Goal: Obtain resource: Obtain resource

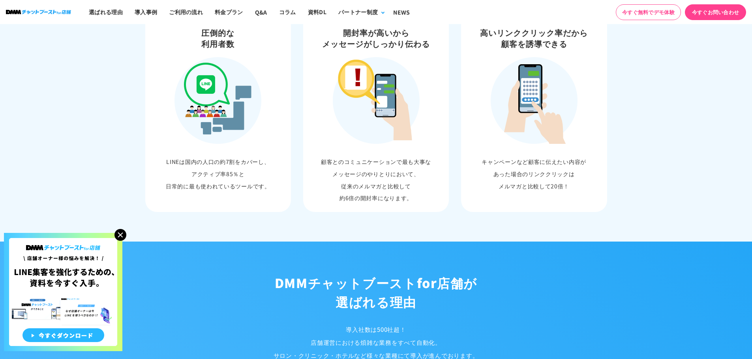
click at [82, 333] on img at bounding box center [63, 292] width 118 height 118
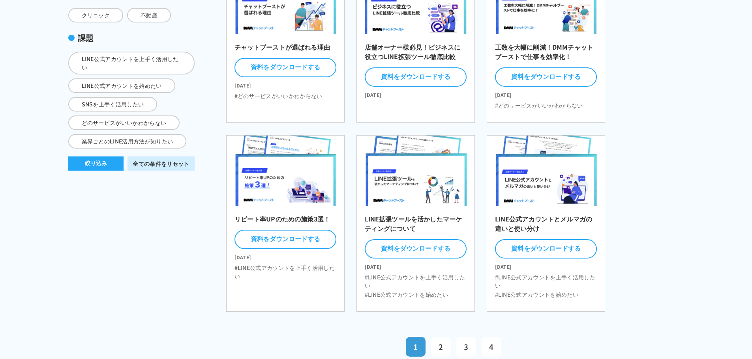
scroll to position [197, 0]
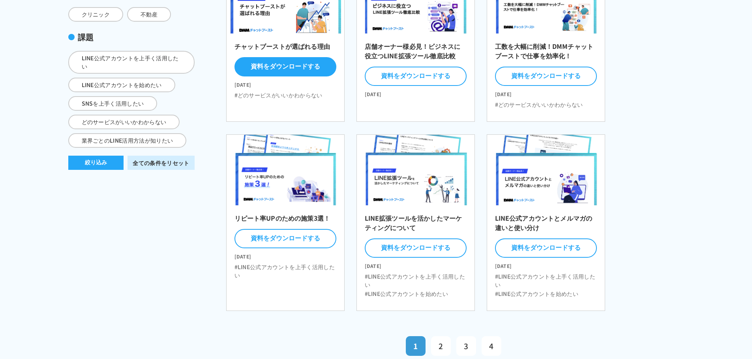
click at [286, 68] on button "資料をダウンロードする" at bounding box center [285, 66] width 102 height 19
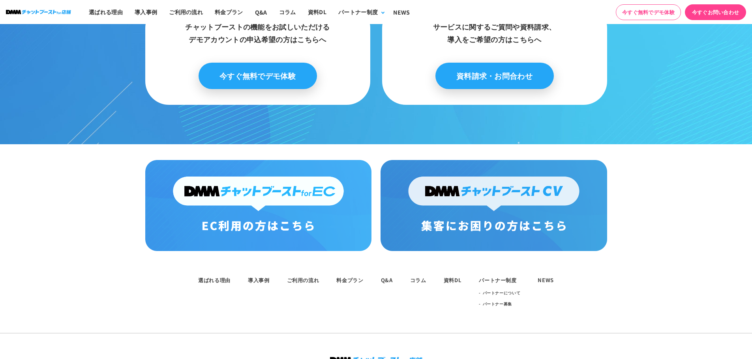
scroll to position [789, 0]
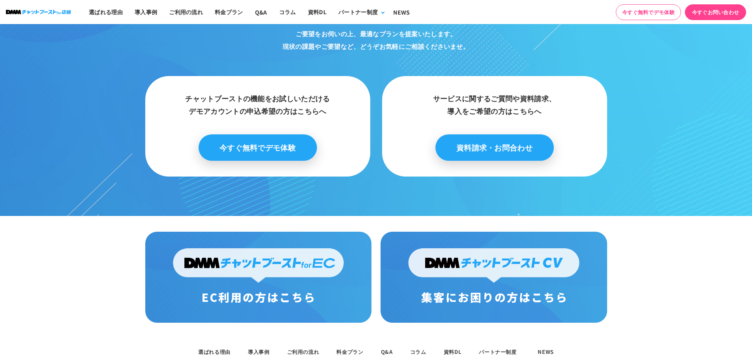
click at [271, 145] on link "今すぐ無料でデモ体験" at bounding box center [257, 148] width 118 height 26
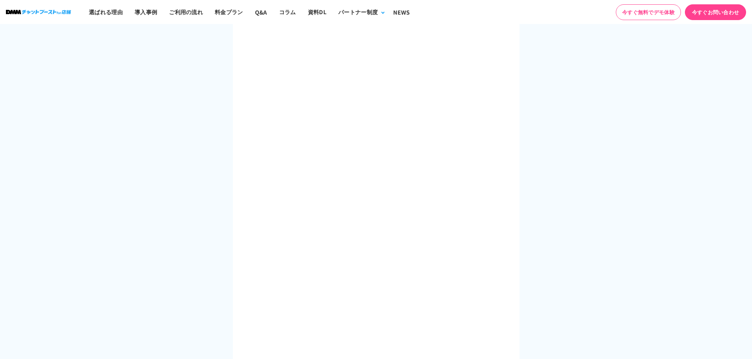
scroll to position [552, 0]
